Goal: Transaction & Acquisition: Purchase product/service

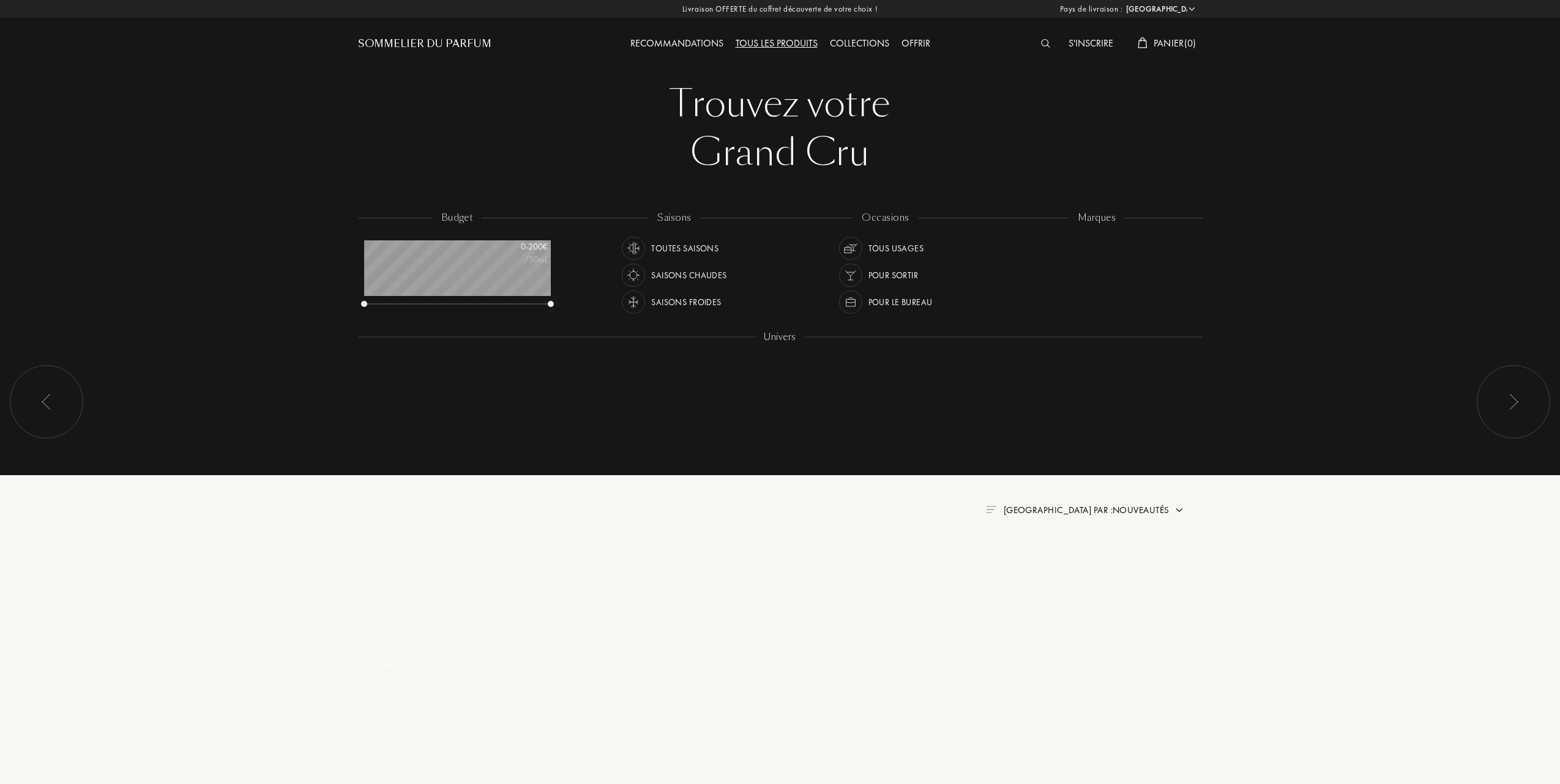
select select "FR"
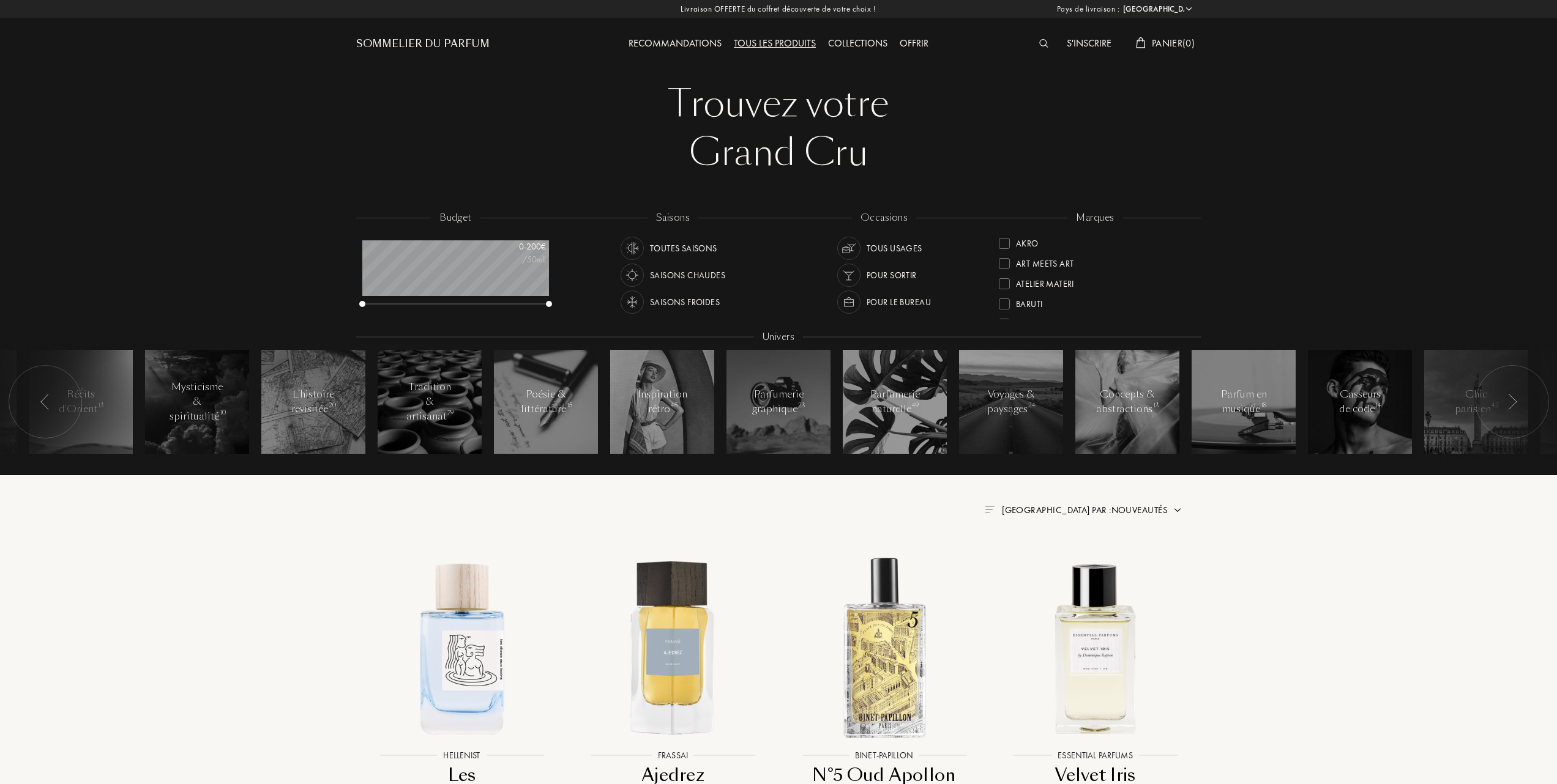
click at [1002, 301] on div at bounding box center [1004, 304] width 11 height 11
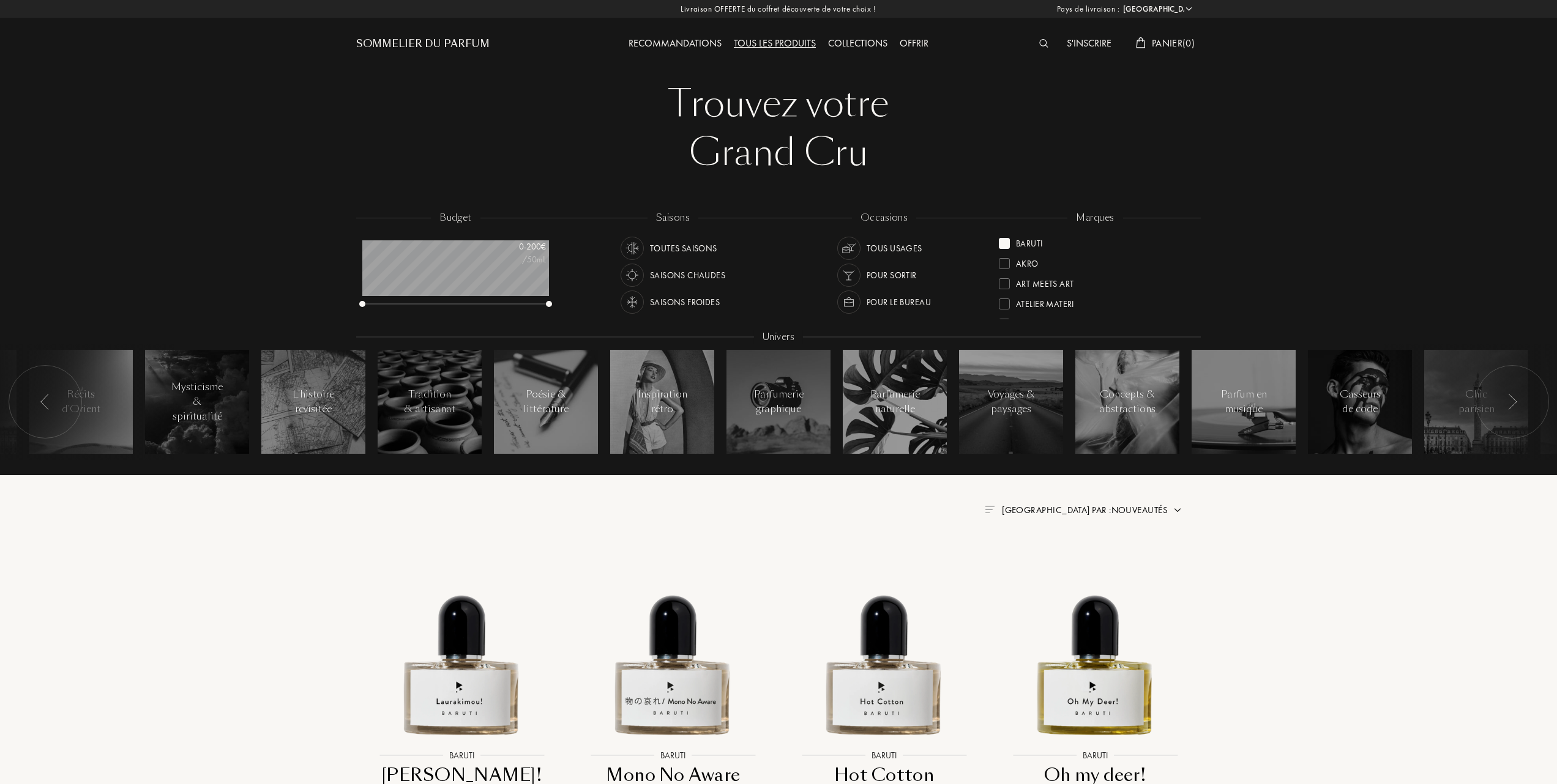
click at [1133, 512] on span "Trier par : Nouveautés" at bounding box center [1085, 510] width 166 height 12
click at [1056, 560] on div at bounding box center [1055, 563] width 9 height 9
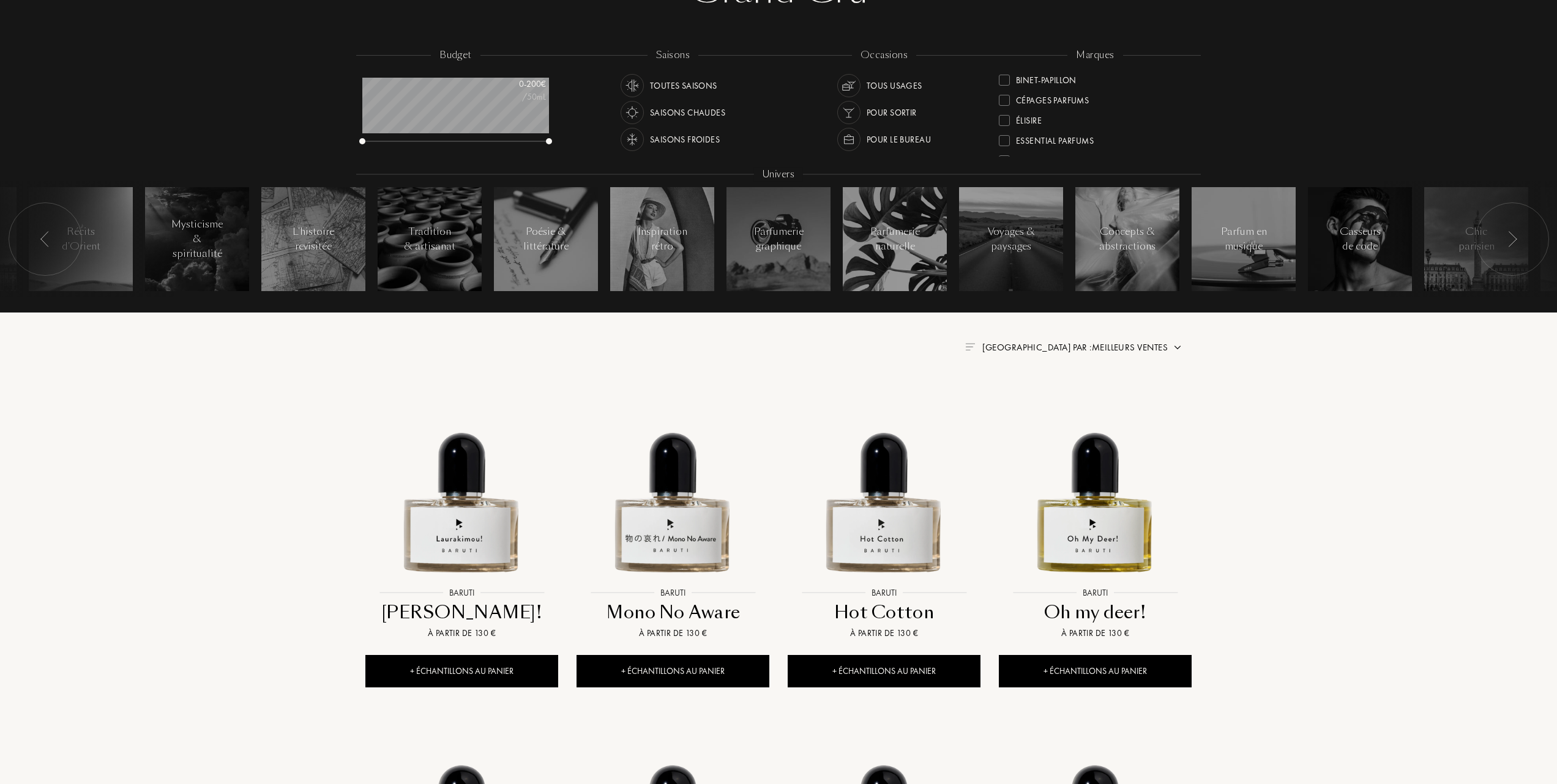
scroll to position [163, 0]
click at [1002, 120] on div at bounding box center [1004, 120] width 11 height 11
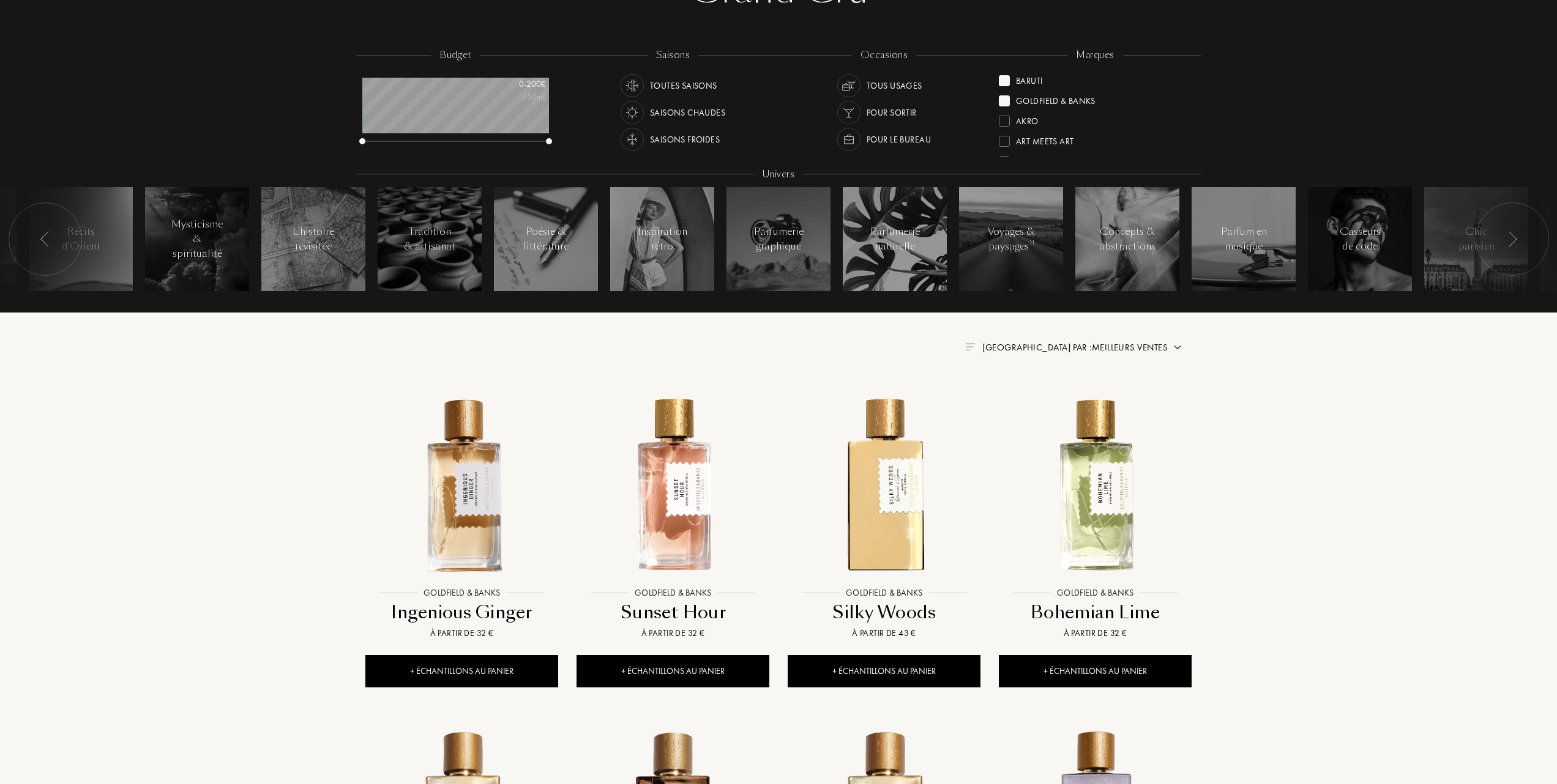
click at [1005, 82] on div at bounding box center [1004, 81] width 11 height 11
click at [1009, 79] on div at bounding box center [1004, 81] width 11 height 11
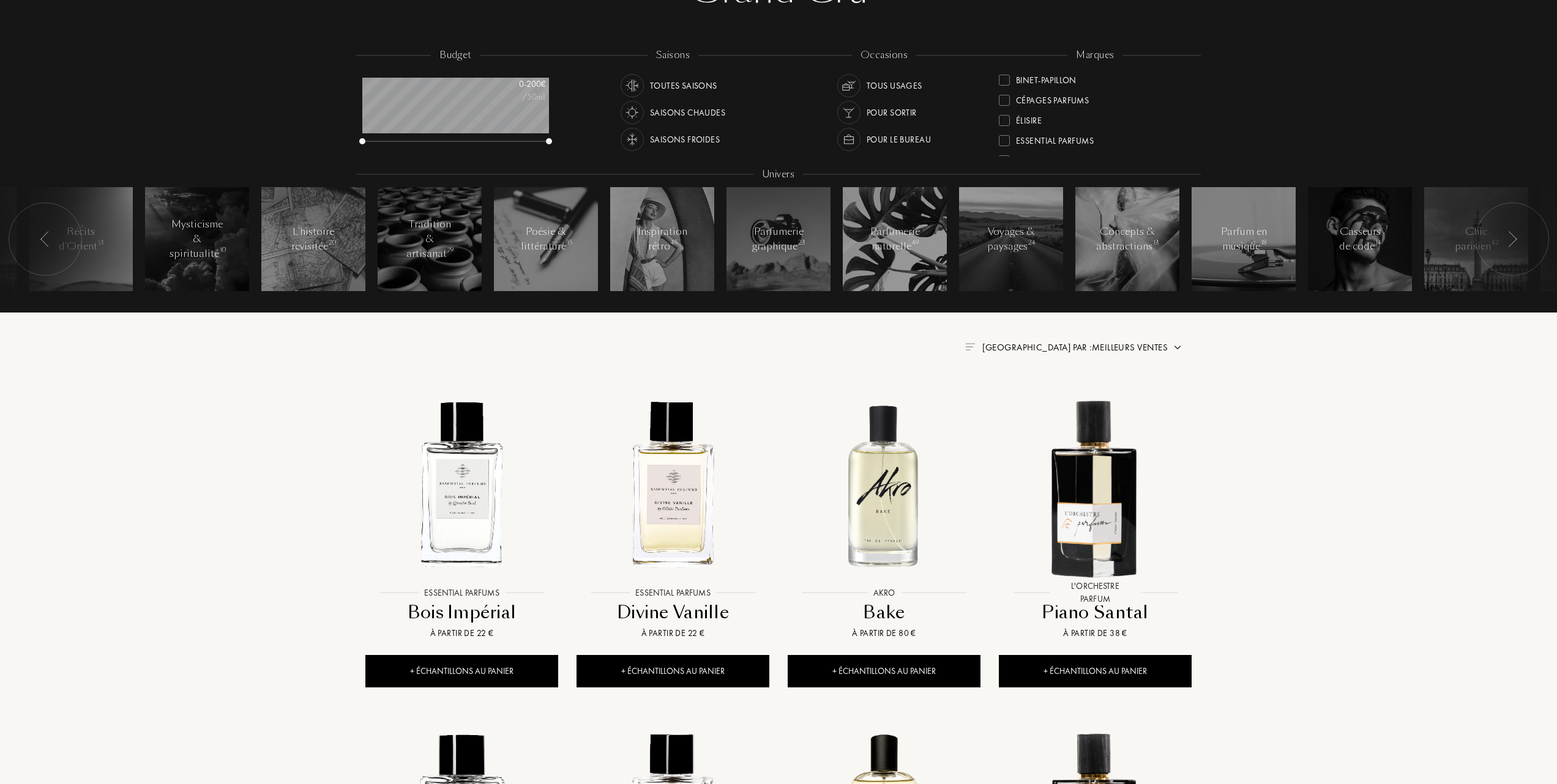
scroll to position [163, 0]
click at [1005, 96] on div at bounding box center [1004, 99] width 11 height 11
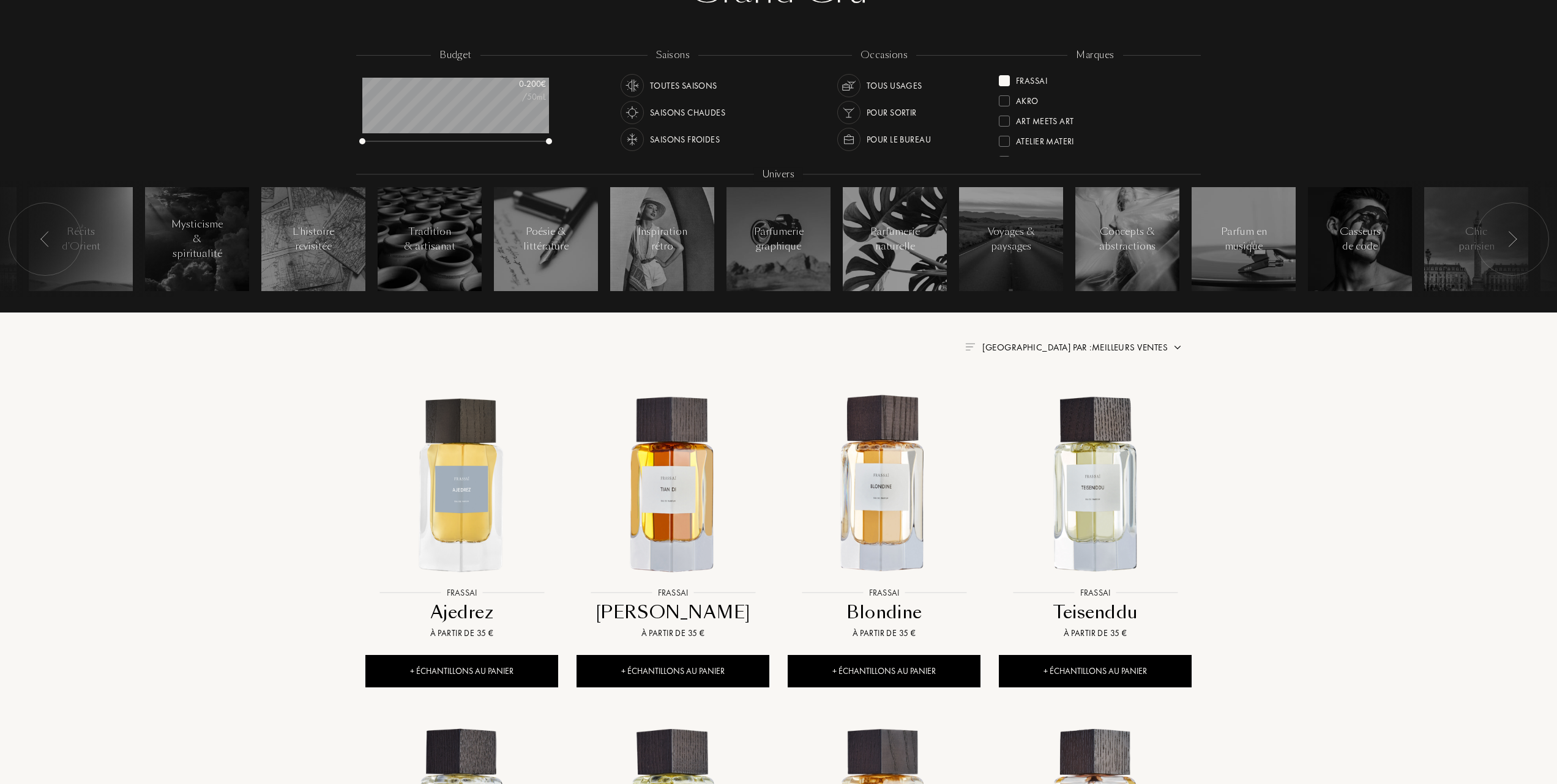
click at [1007, 75] on div at bounding box center [1004, 81] width 11 height 11
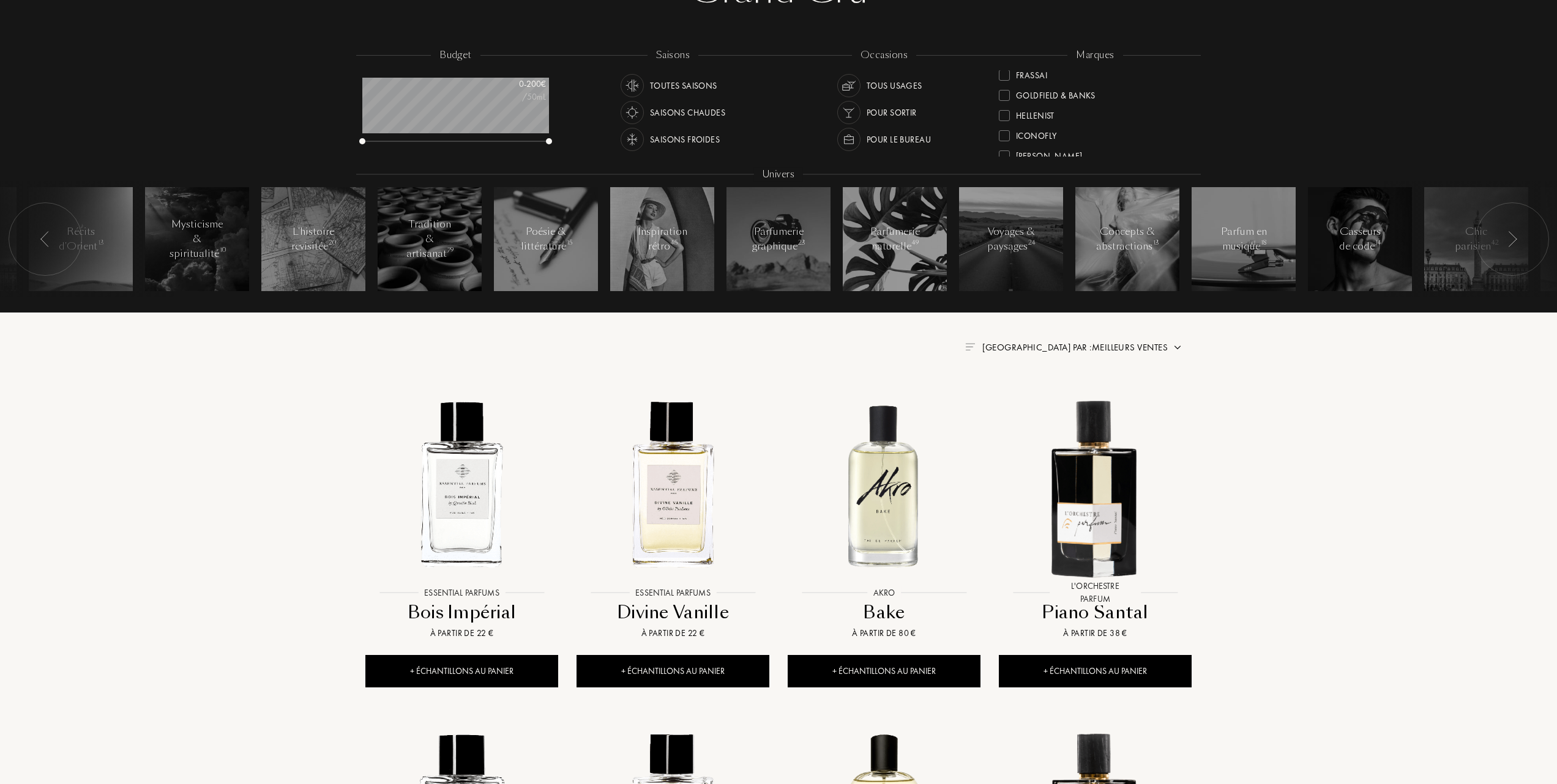
scroll to position [163, 0]
click at [1006, 140] on div at bounding box center [1004, 140] width 11 height 11
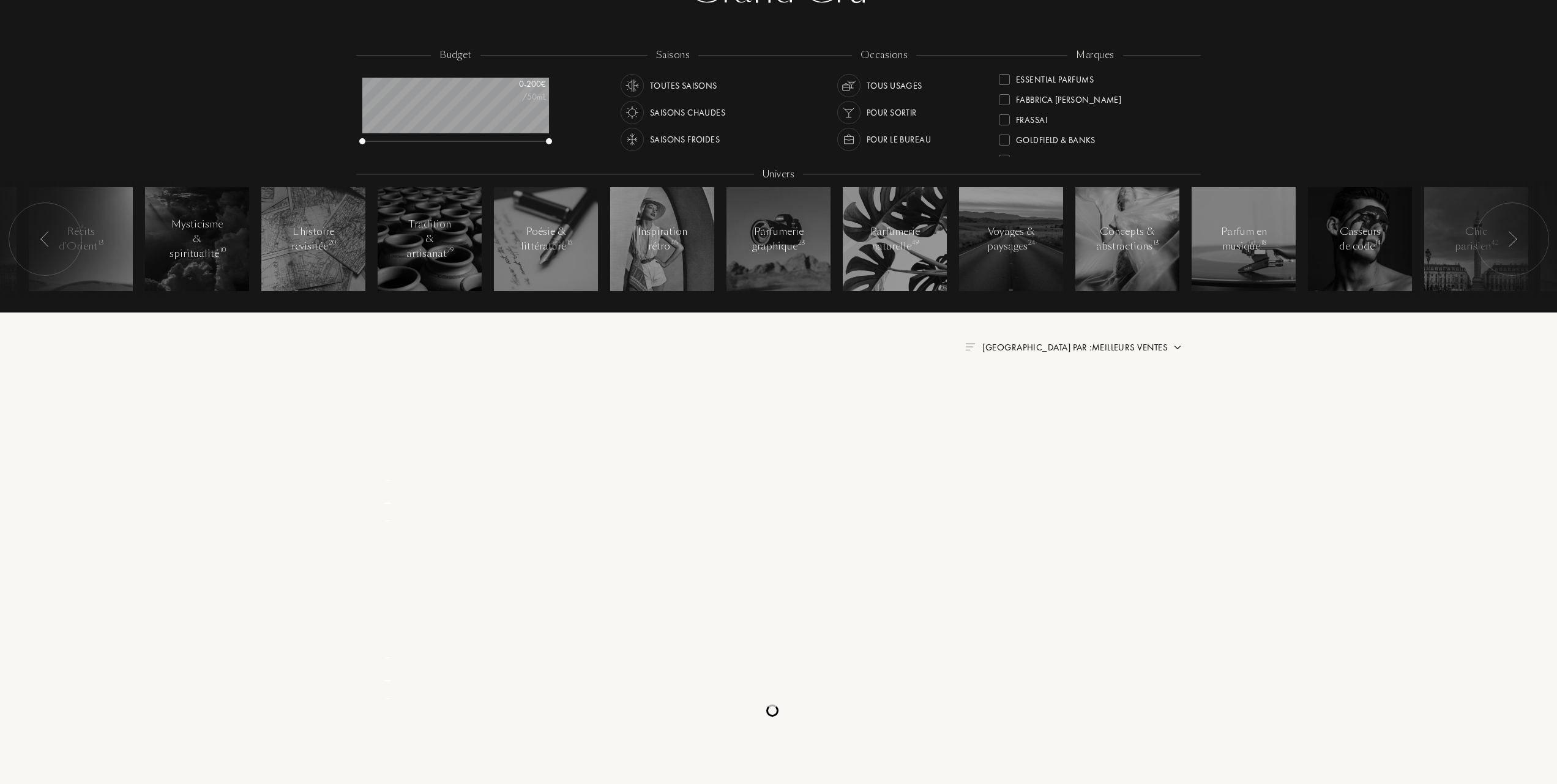
scroll to position [0, 0]
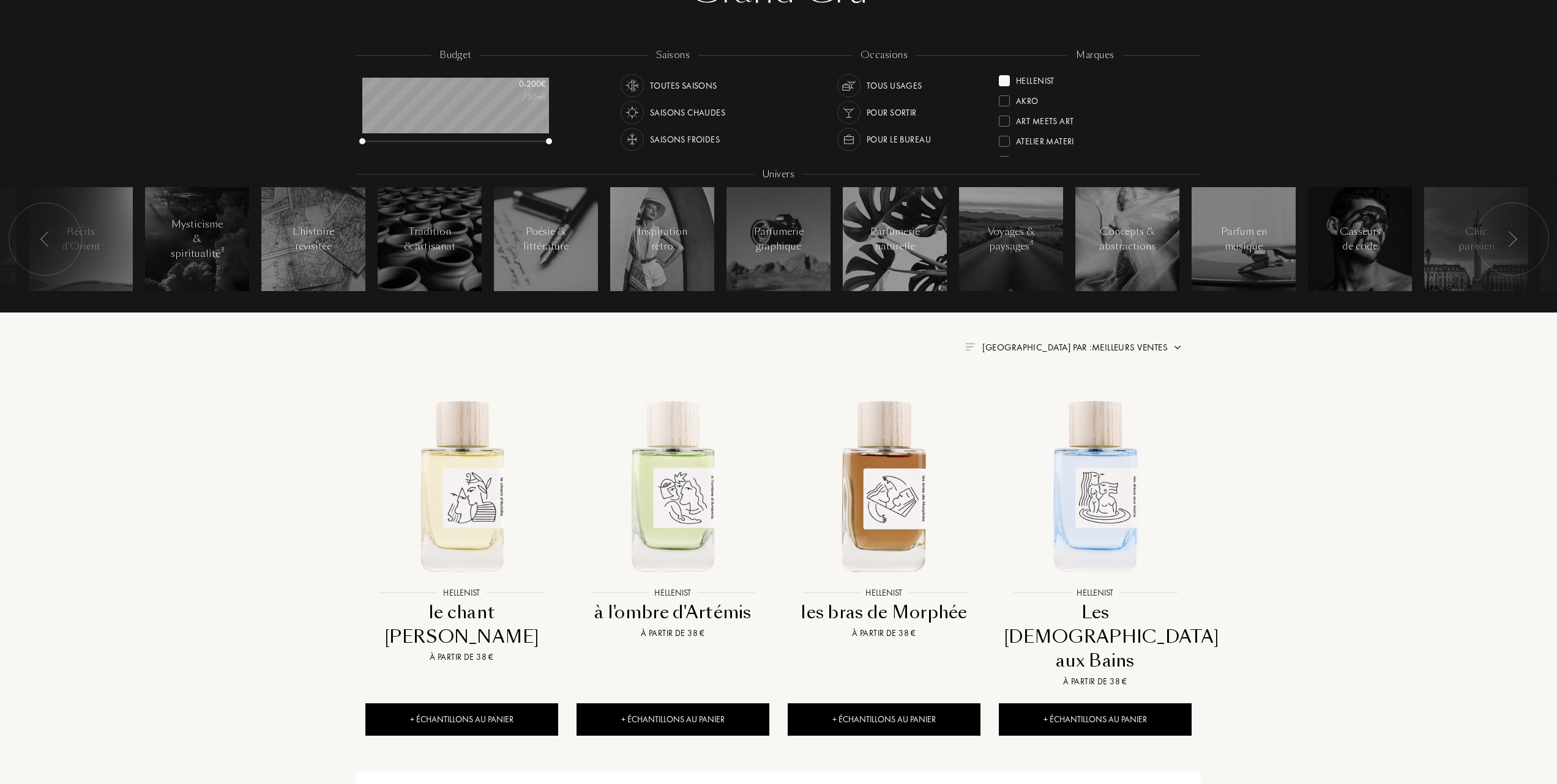
click at [1002, 77] on div at bounding box center [1004, 81] width 11 height 11
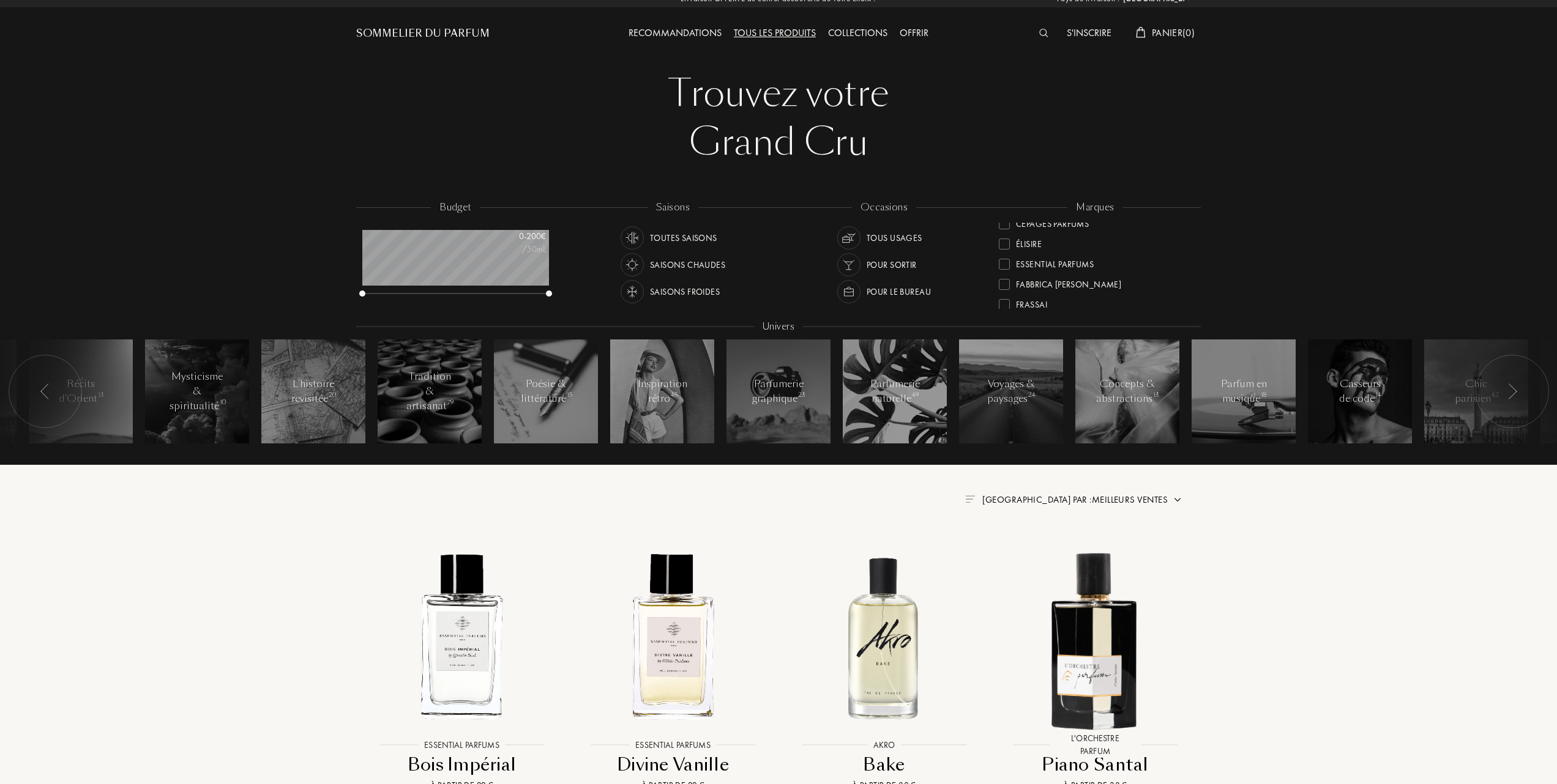
scroll to position [82, 0]
click at [1001, 293] on div at bounding box center [1004, 293] width 11 height 11
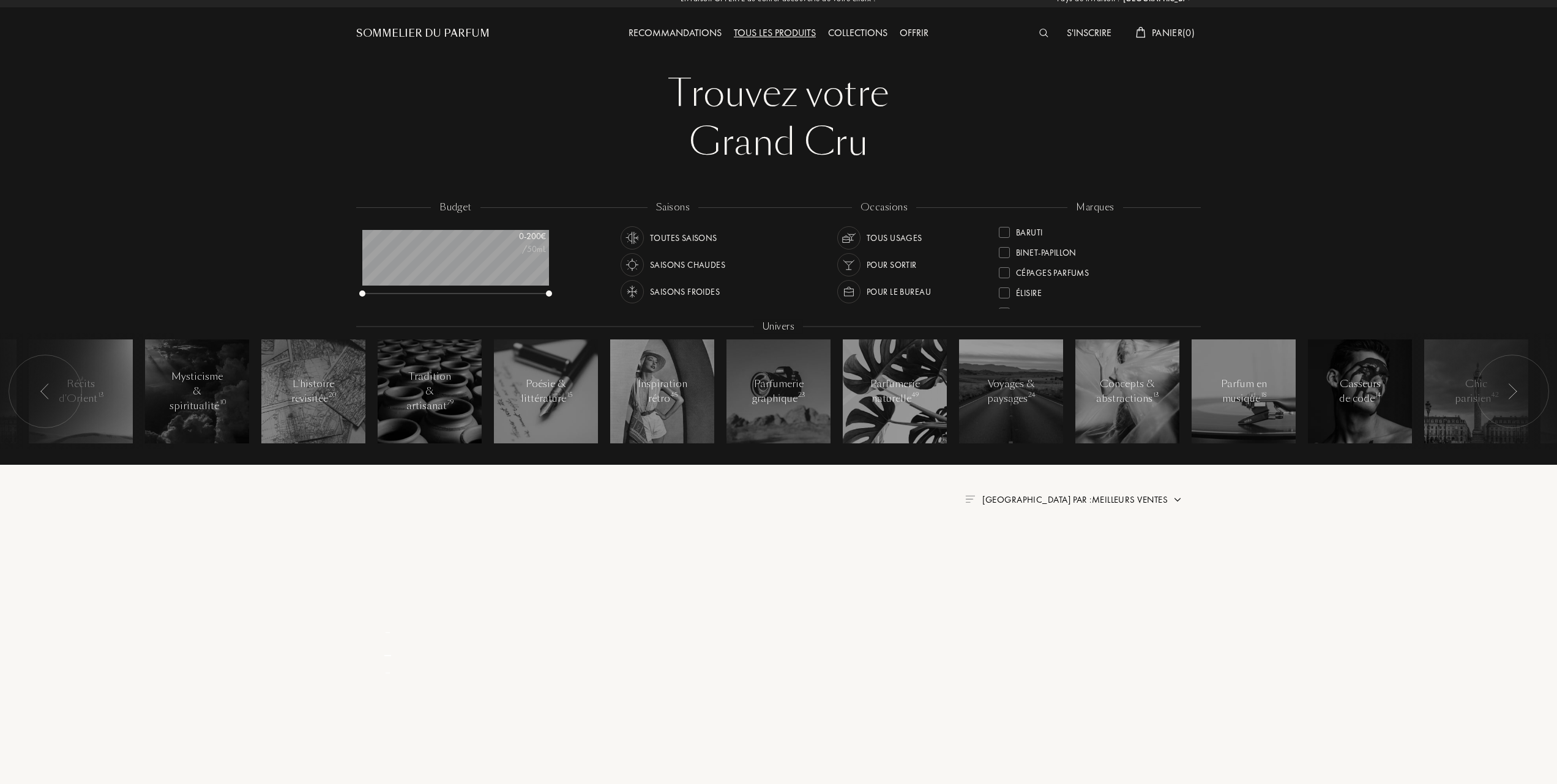
scroll to position [0, 0]
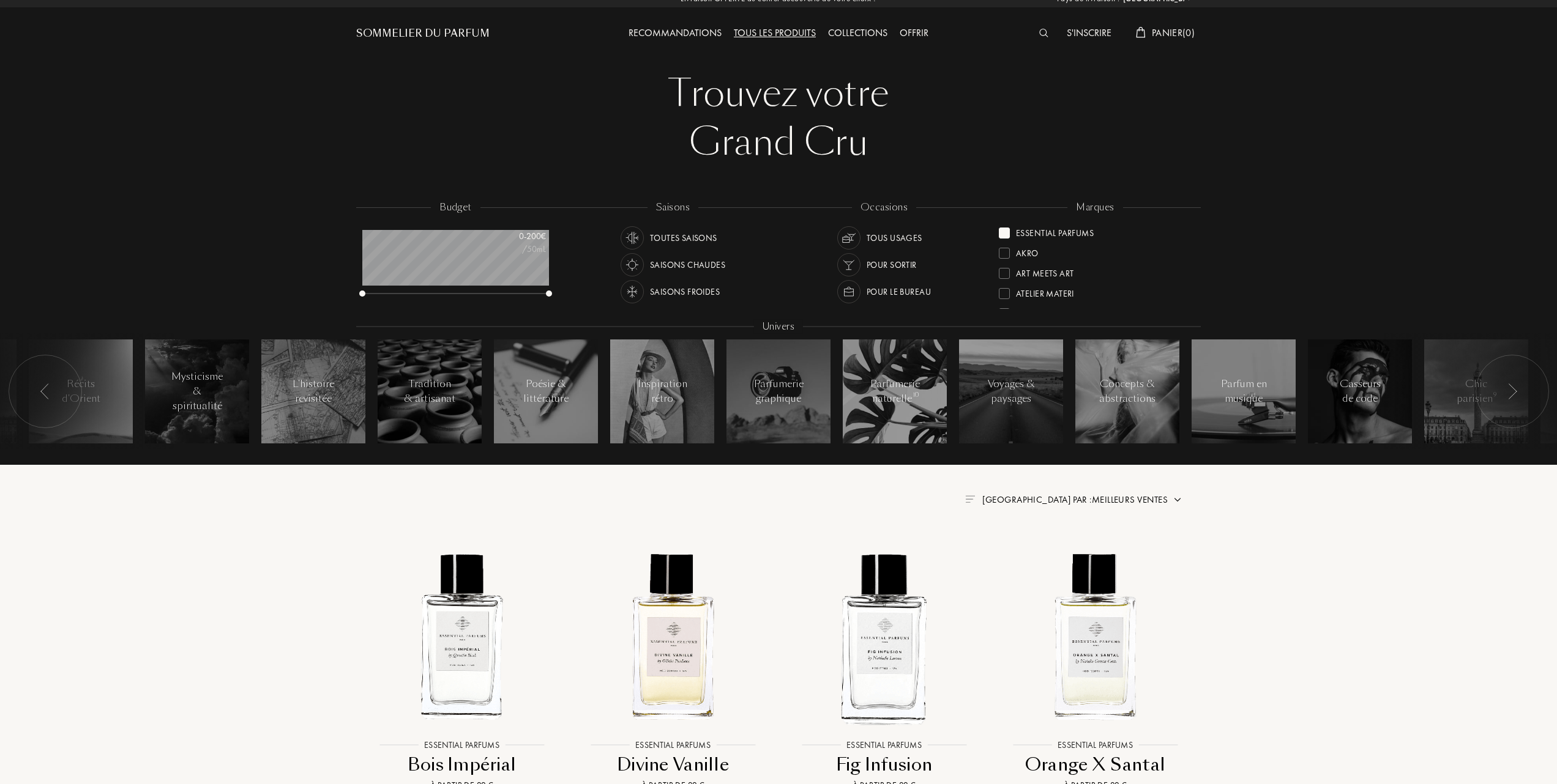
scroll to position [82, 0]
click at [1003, 289] on div at bounding box center [1004, 293] width 11 height 11
click at [1004, 231] on div at bounding box center [1004, 233] width 11 height 11
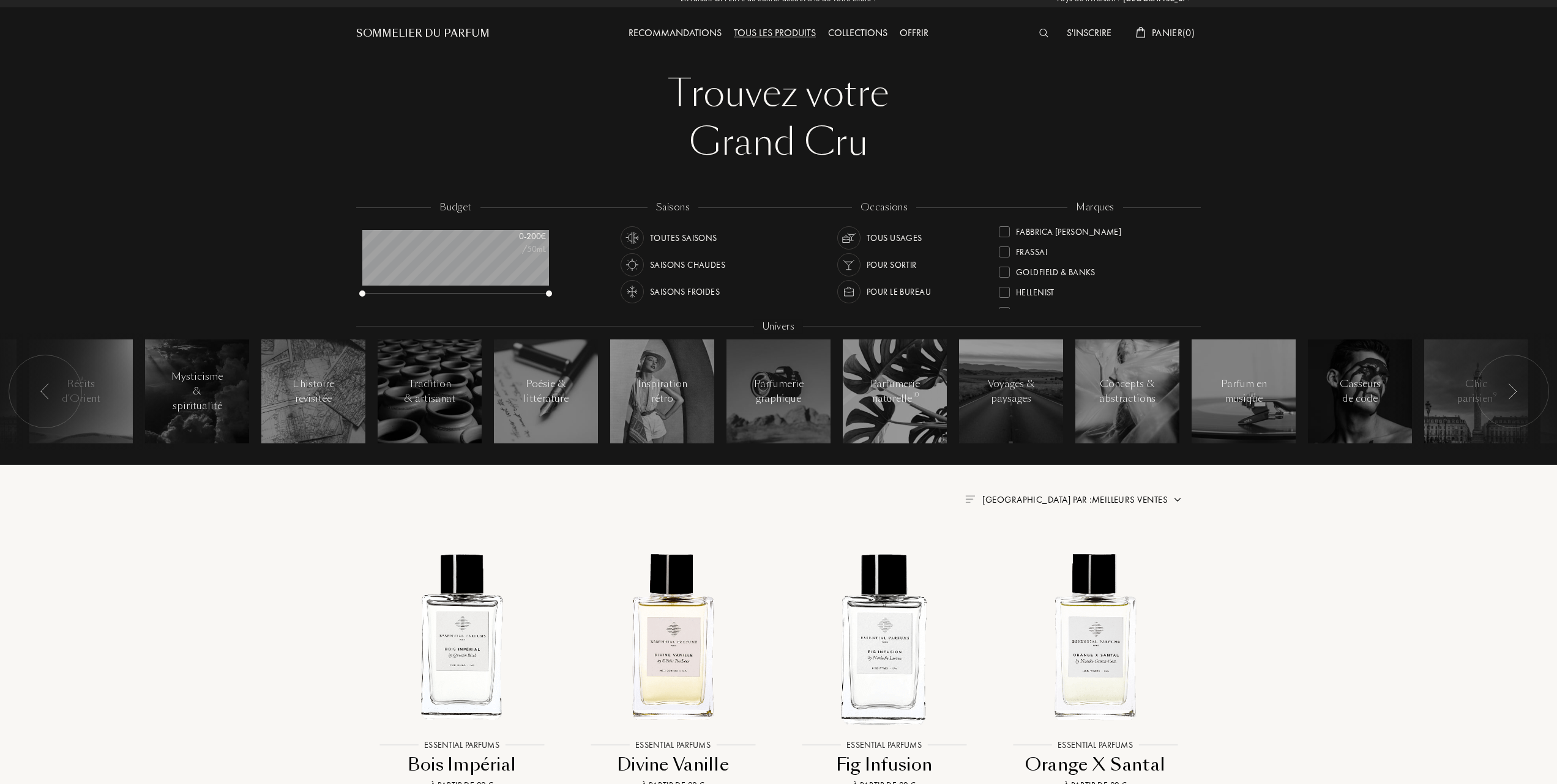
click at [1004, 252] on div at bounding box center [1004, 252] width 11 height 11
click at [1002, 229] on div at bounding box center [1004, 233] width 11 height 11
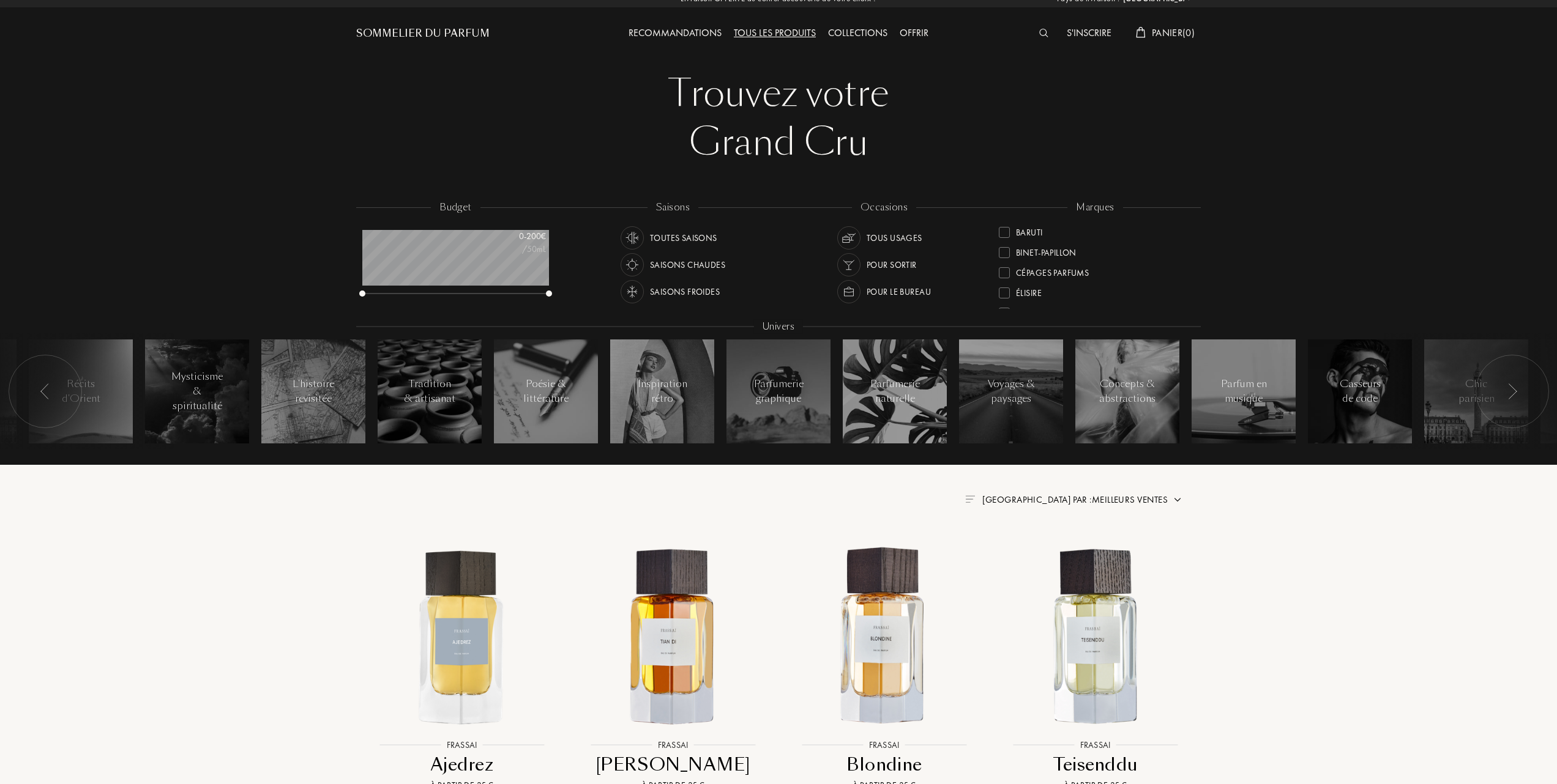
scroll to position [163, 0]
click at [1004, 248] on div at bounding box center [1004, 252] width 11 height 11
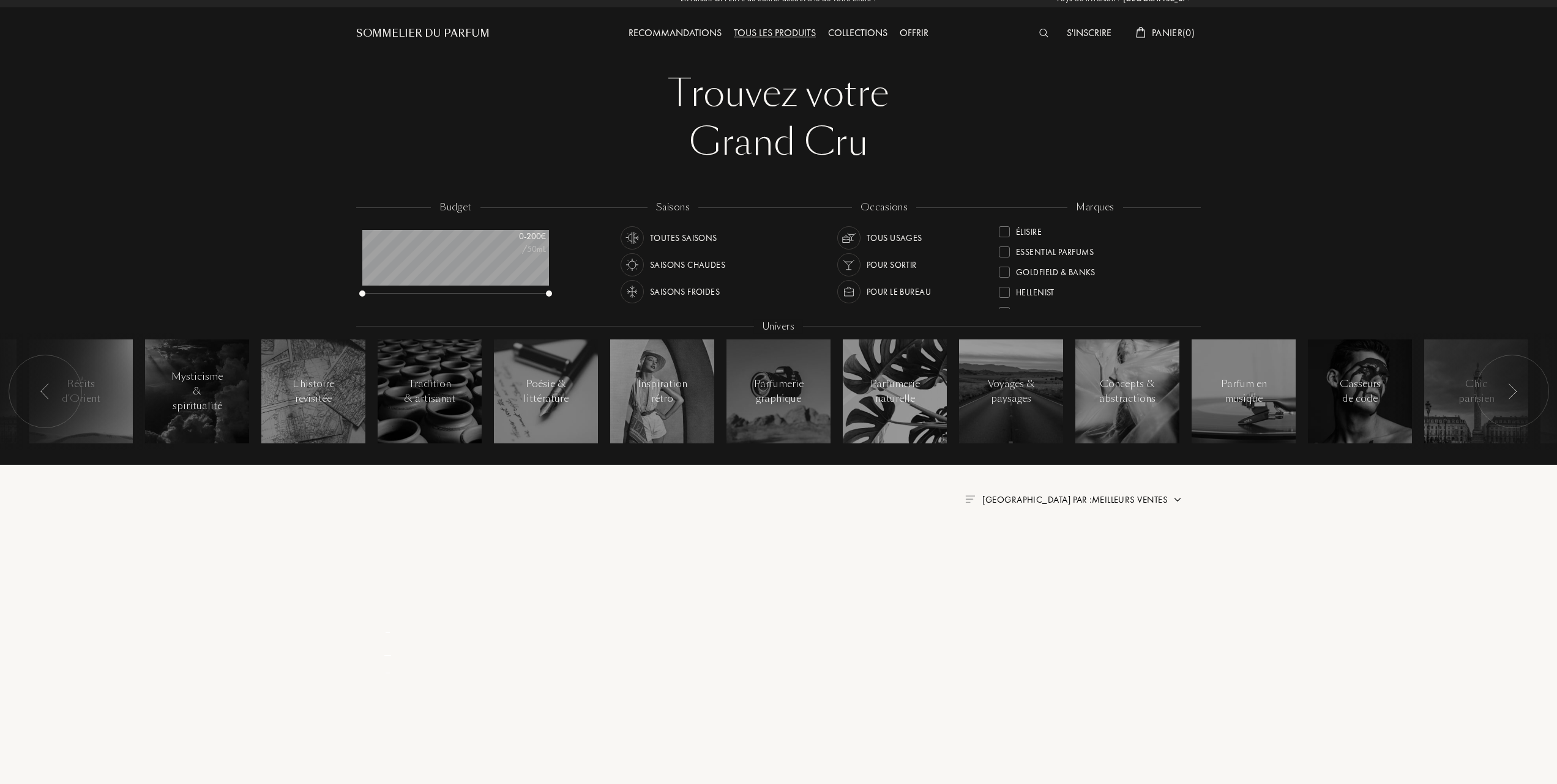
scroll to position [0, 0]
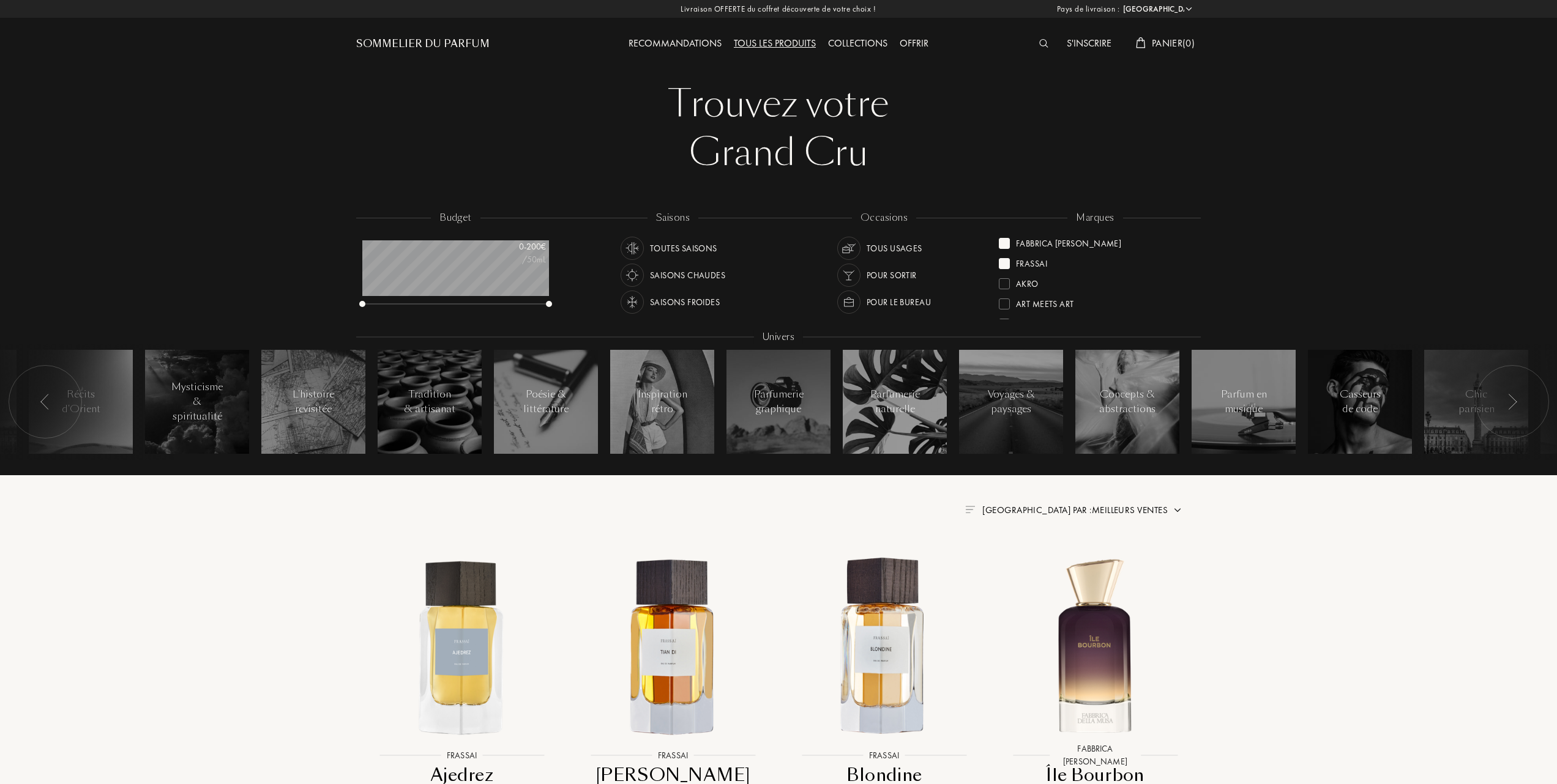
click at [1006, 259] on div at bounding box center [1004, 264] width 11 height 11
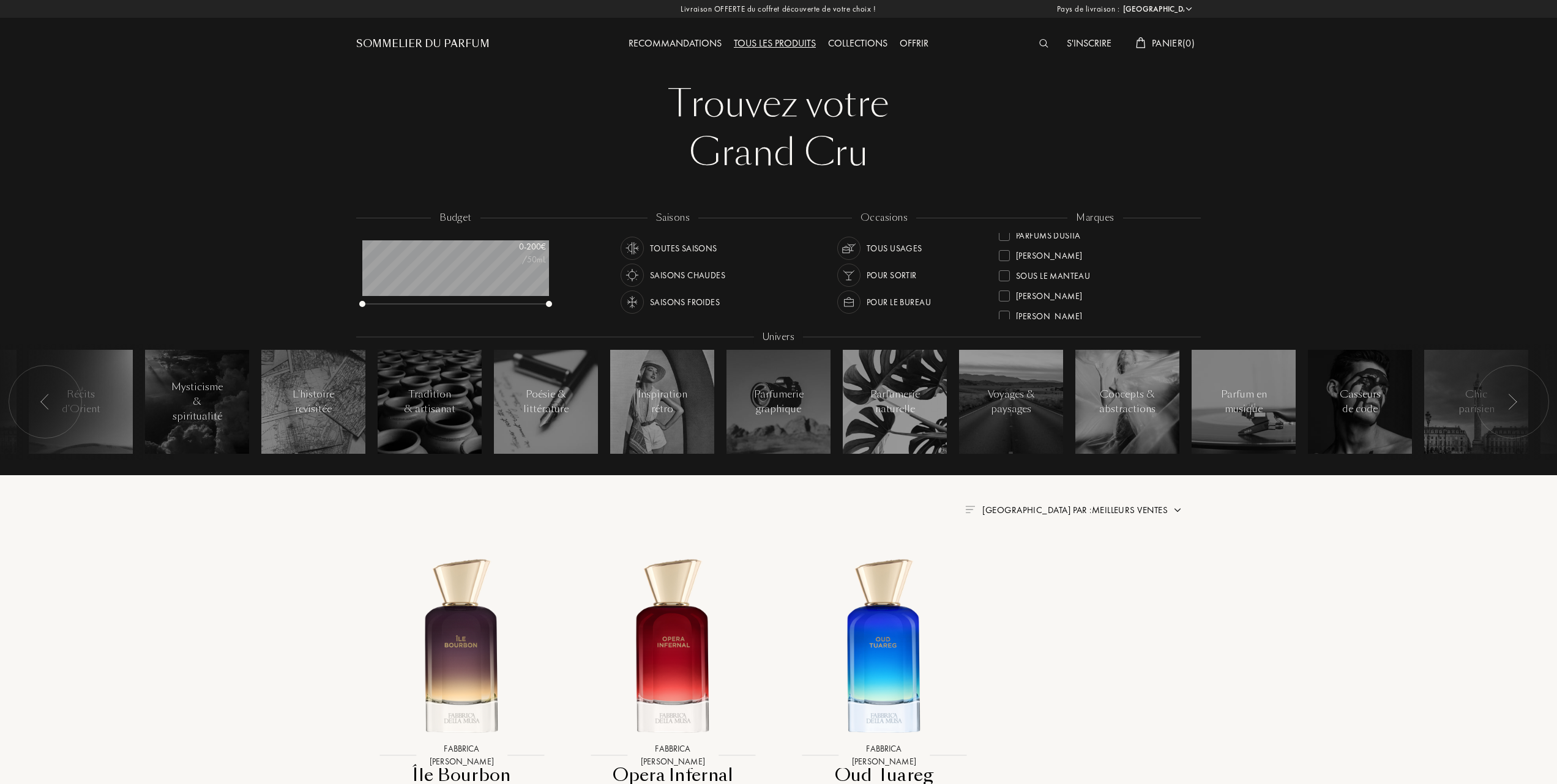
scroll to position [443, 0]
click at [1004, 301] on div at bounding box center [1004, 304] width 11 height 11
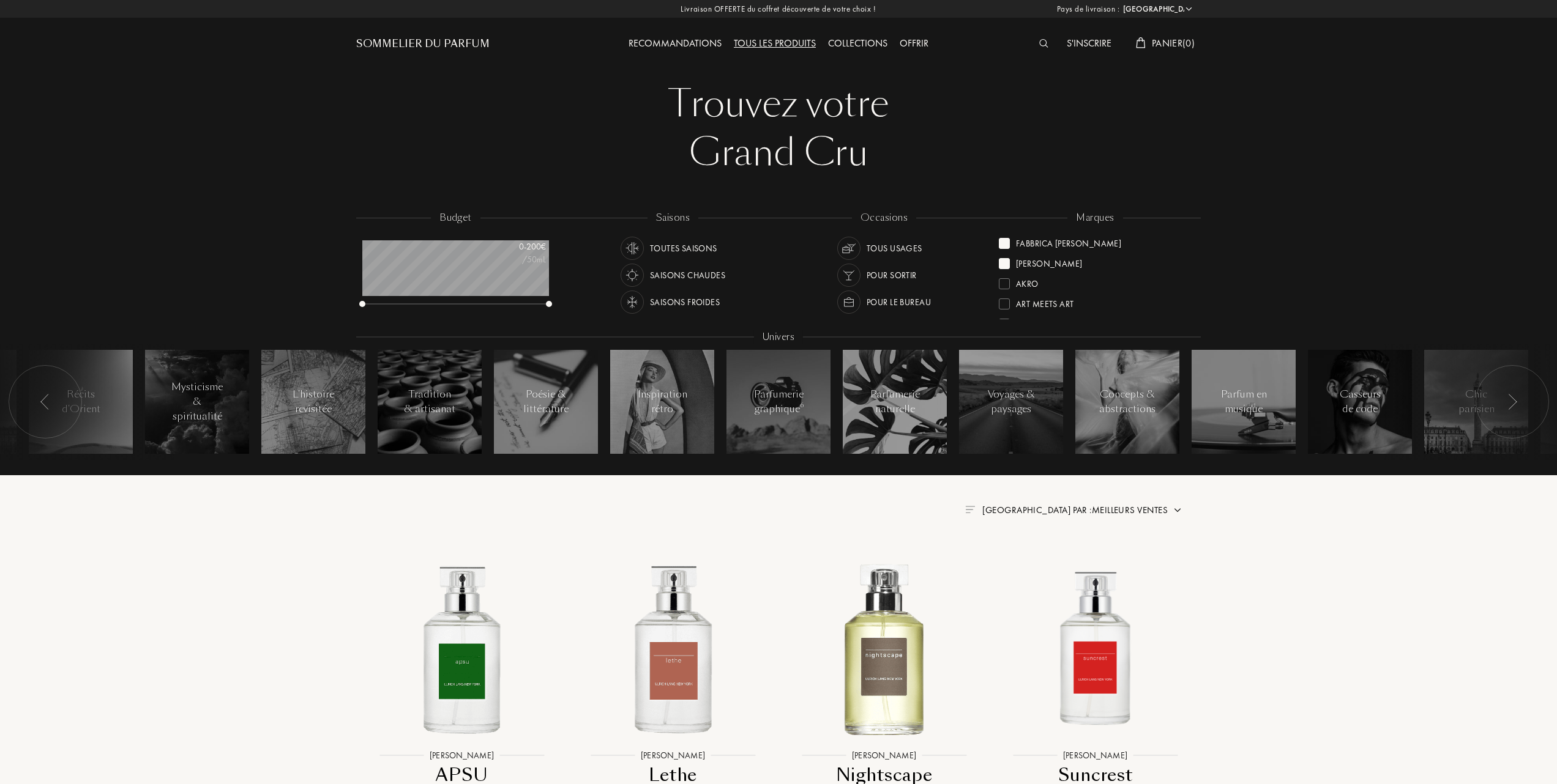
click at [1007, 245] on div at bounding box center [1004, 244] width 11 height 11
click at [1006, 243] on div at bounding box center [1004, 244] width 11 height 11
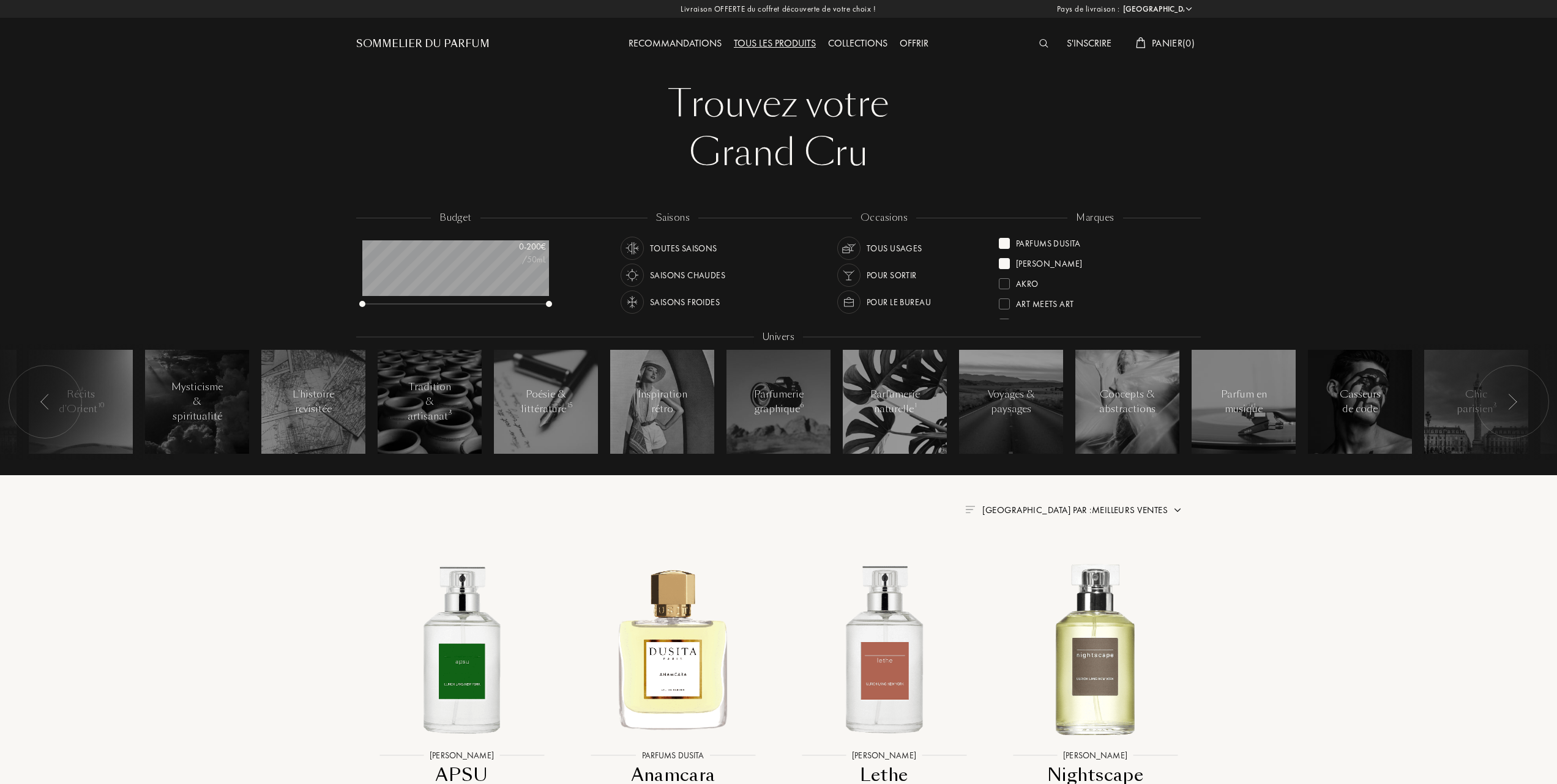
click at [1009, 262] on div at bounding box center [1004, 264] width 11 height 11
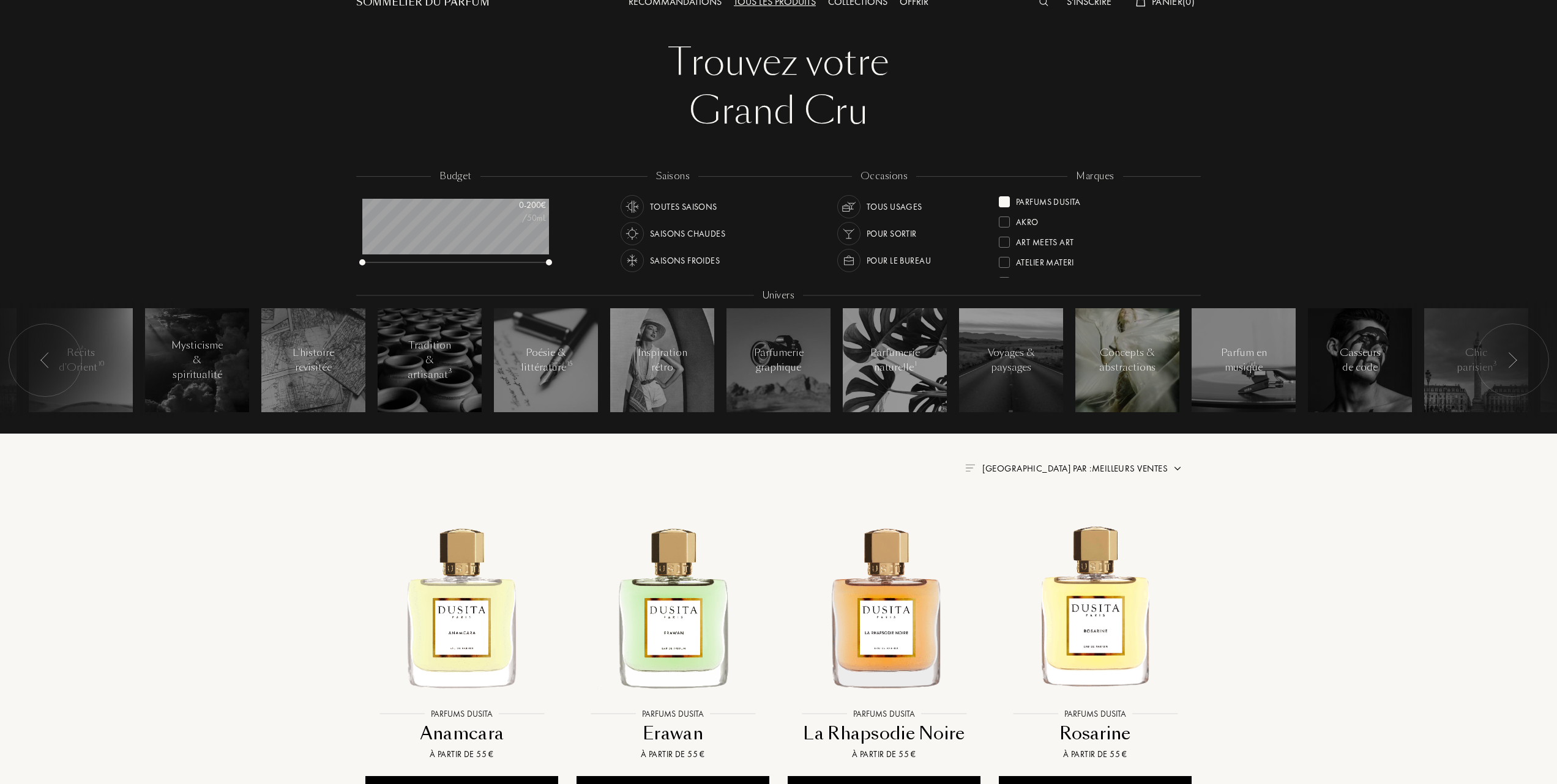
scroll to position [82, 0]
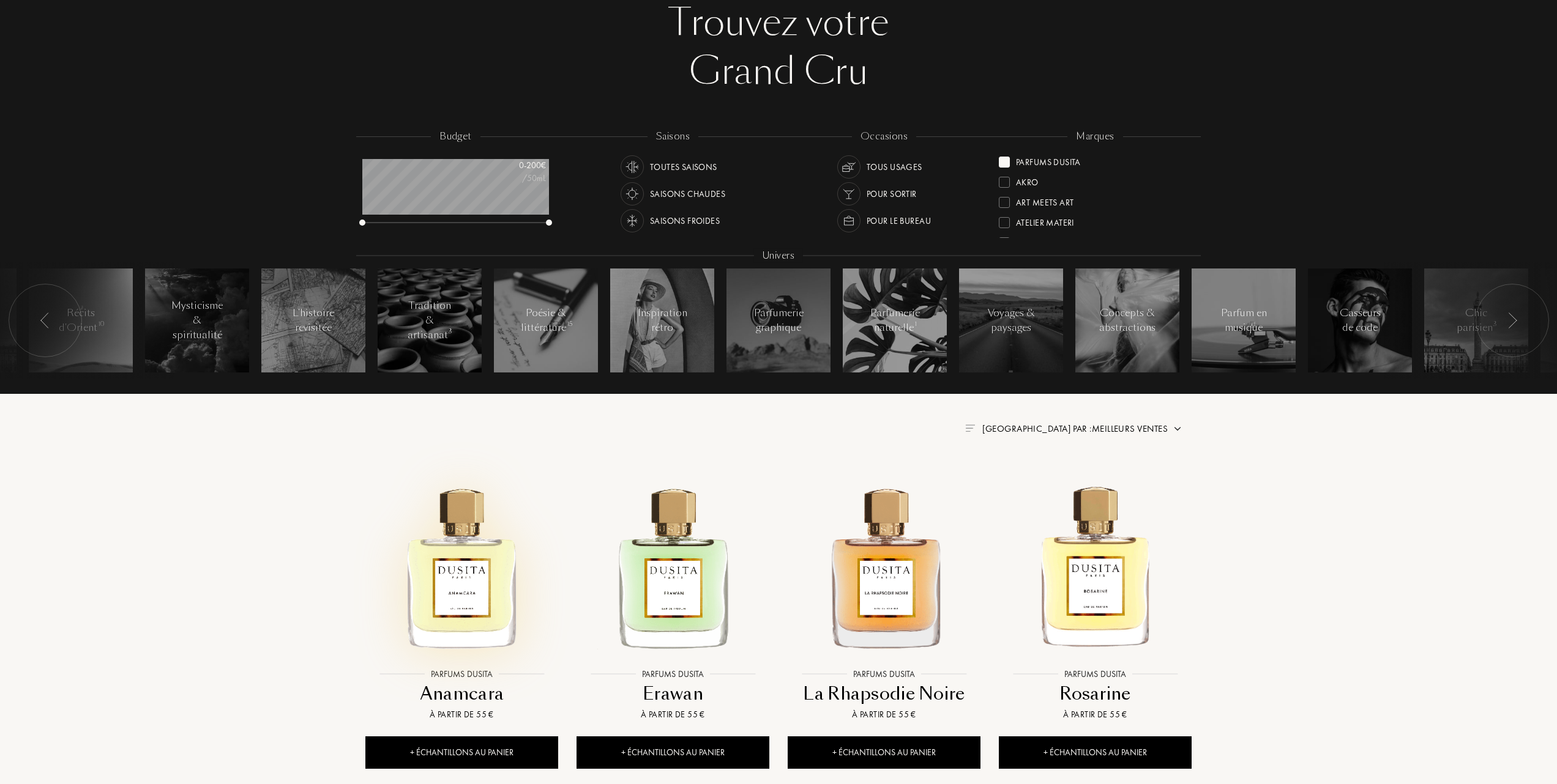
click at [478, 605] on img at bounding box center [461, 566] width 190 height 190
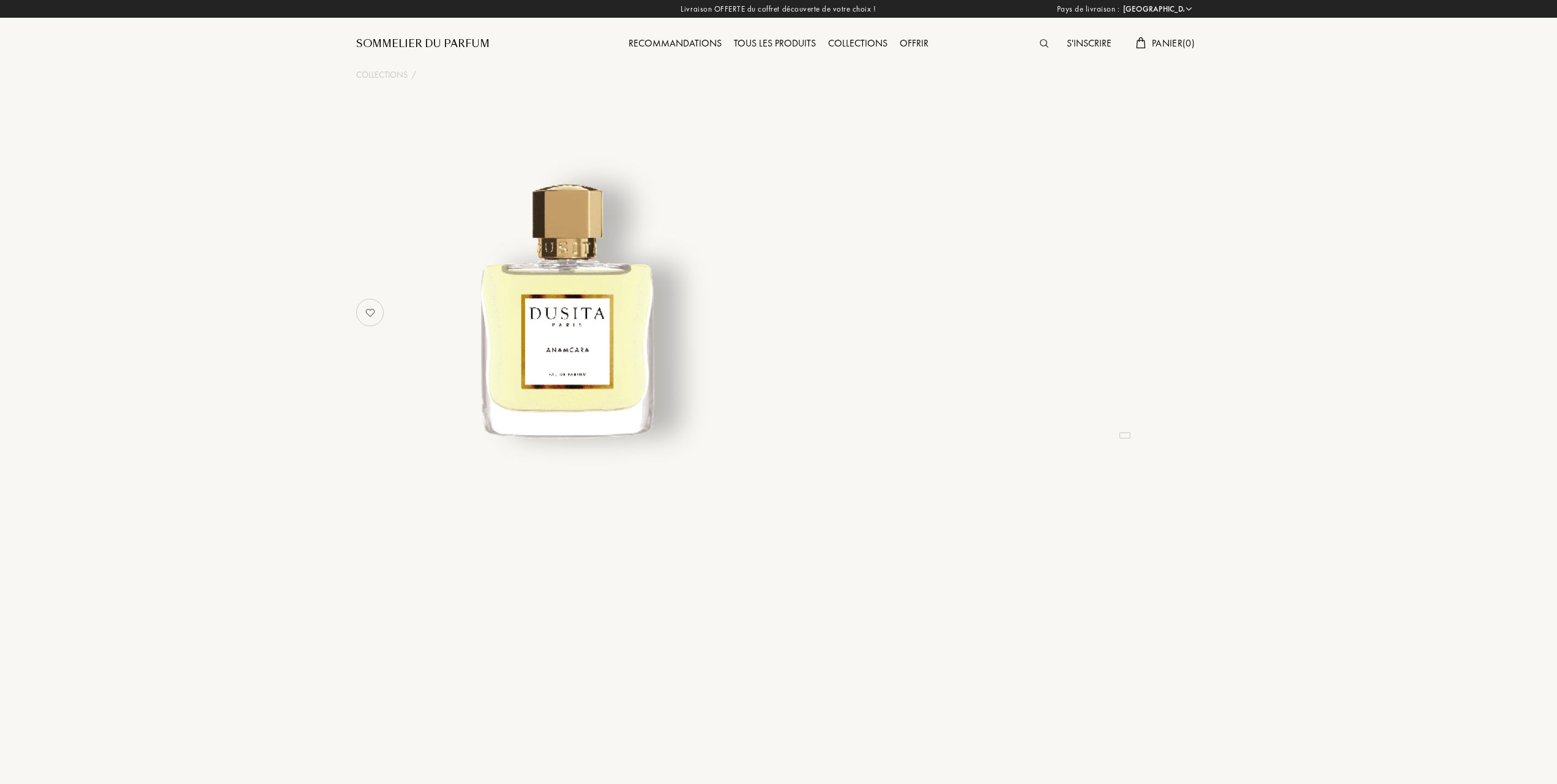
select select "FR"
